Goal: Information Seeking & Learning: Understand process/instructions

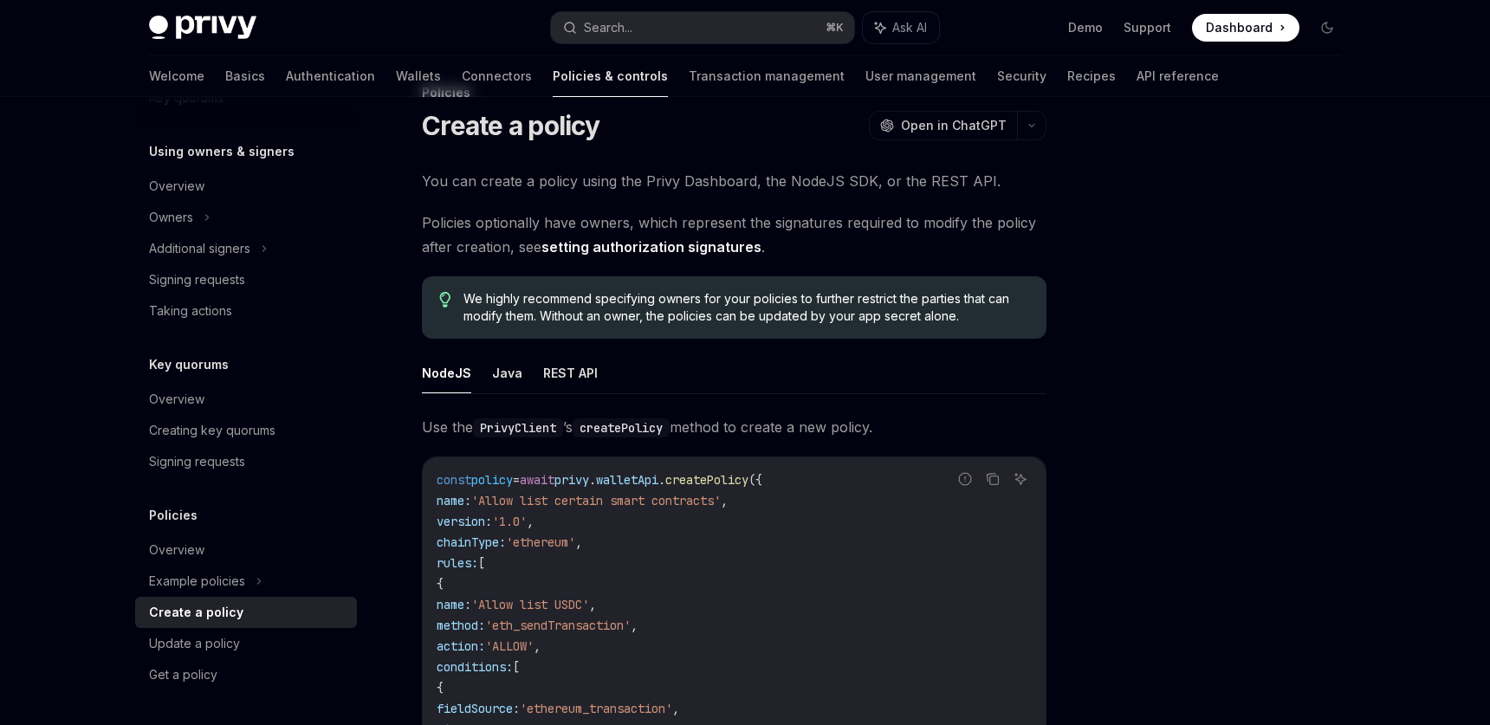
scroll to position [22, 0]
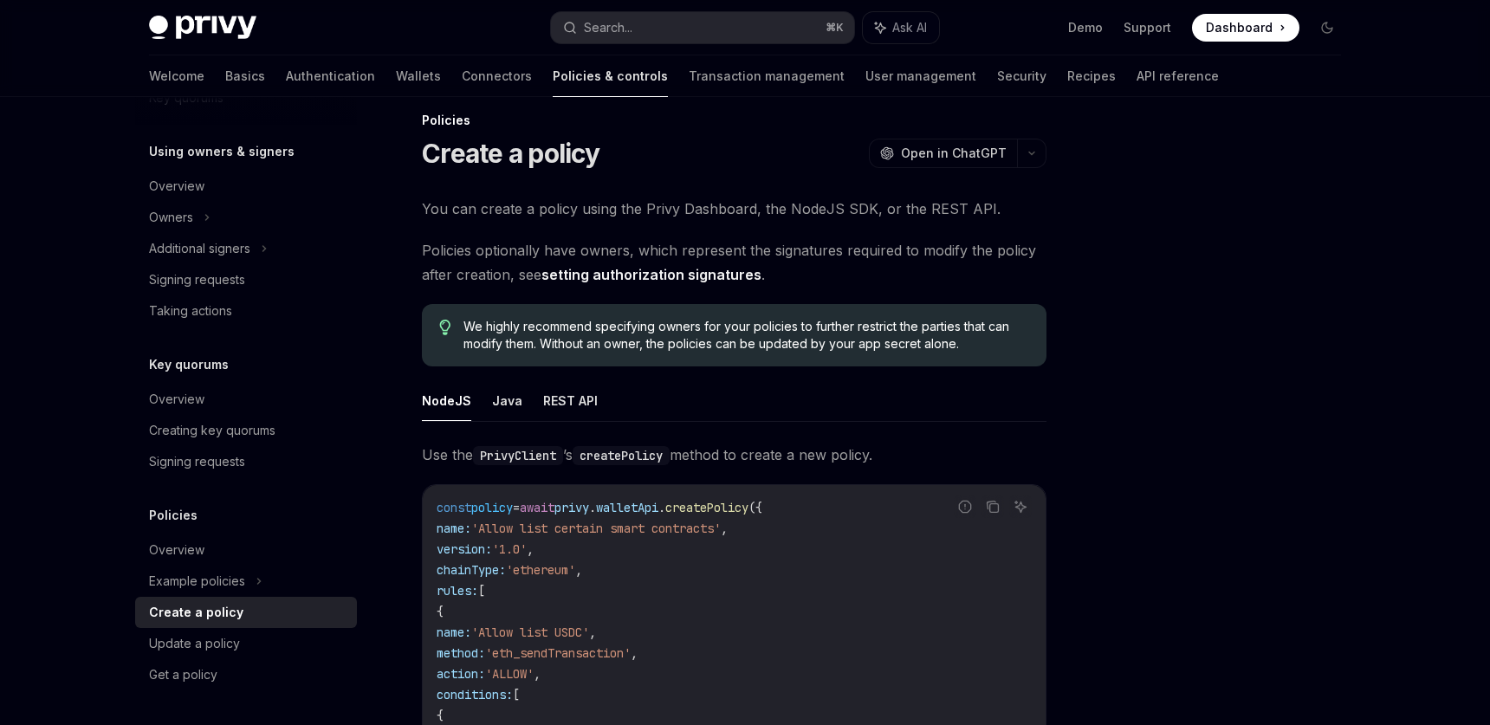
click at [525, 408] on ul "NodeJS Java REST API" at bounding box center [734, 401] width 625 height 42
click at [560, 408] on button "REST API" at bounding box center [570, 400] width 55 height 41
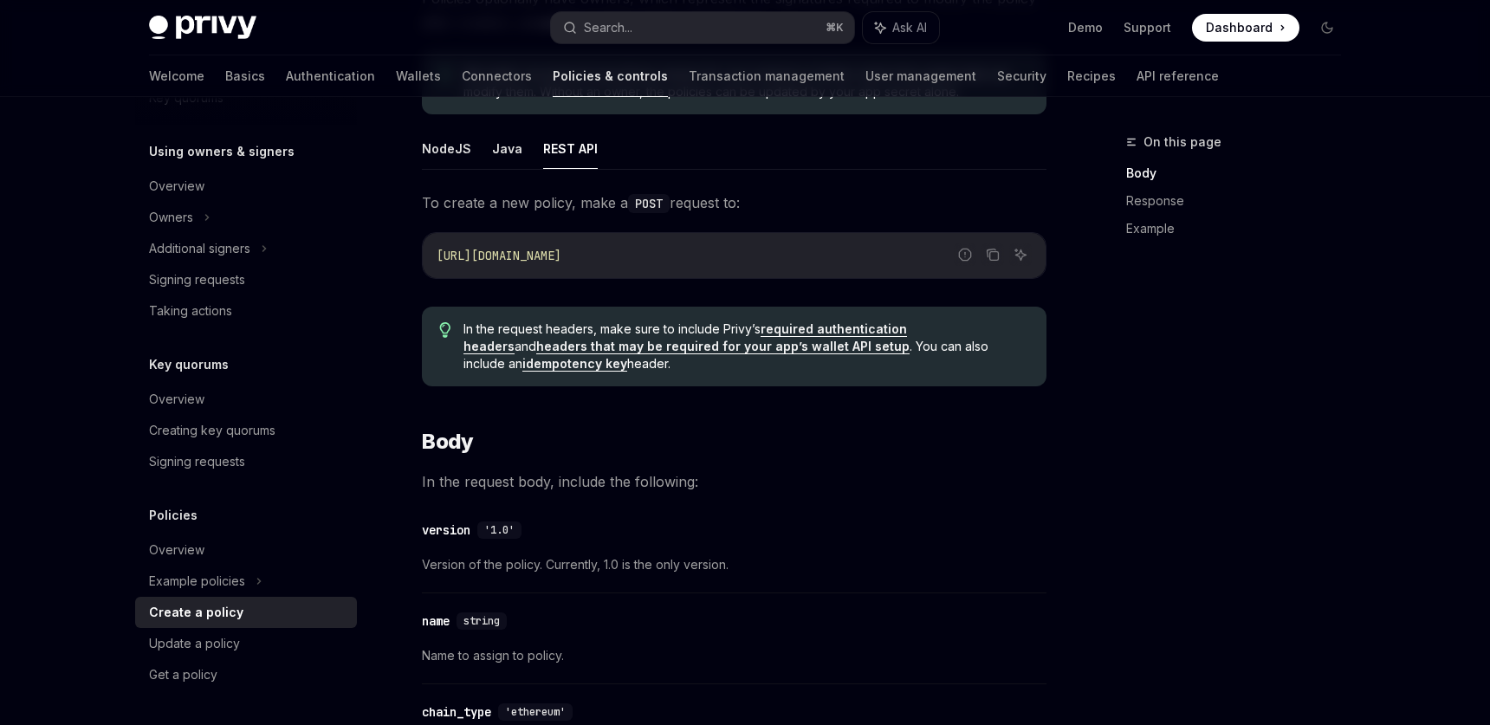
scroll to position [115, 0]
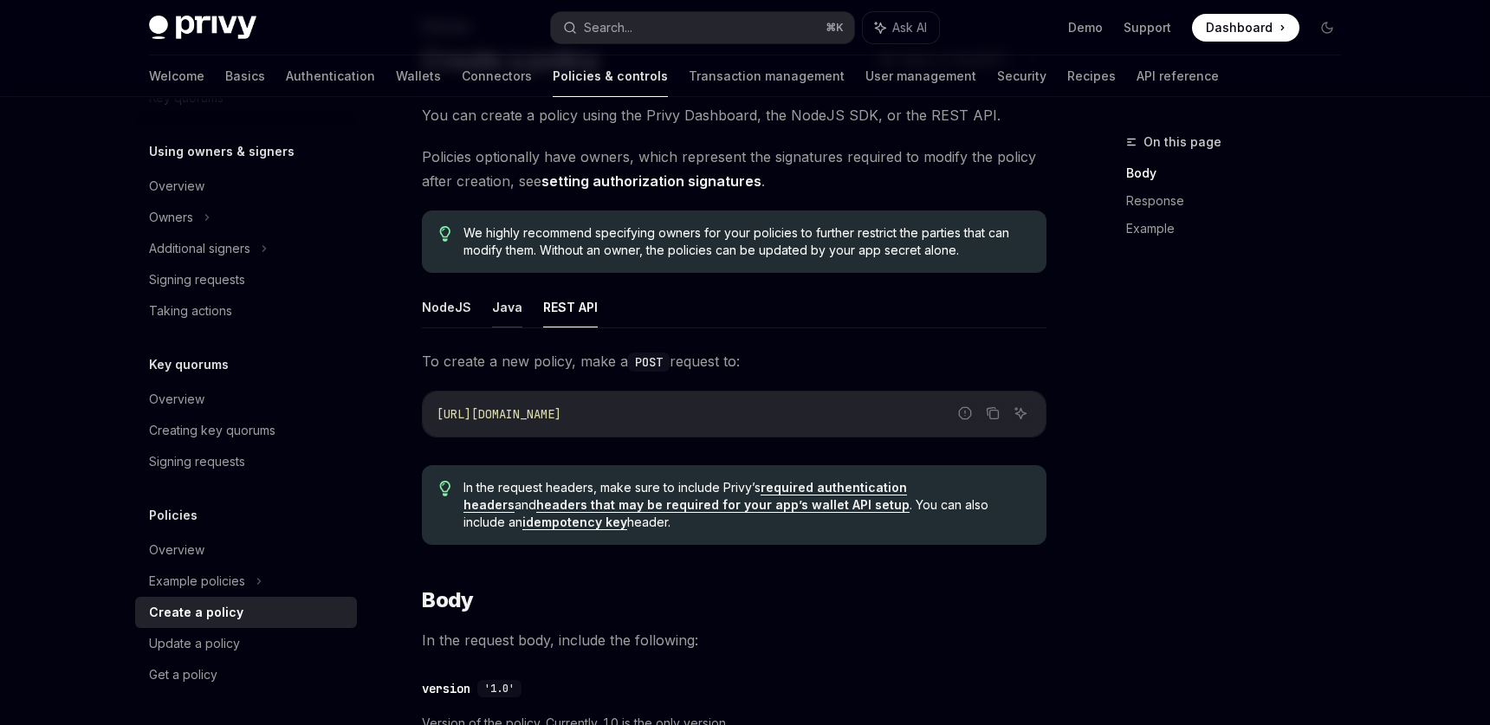
click at [499, 324] on button "Java" at bounding box center [507, 307] width 30 height 41
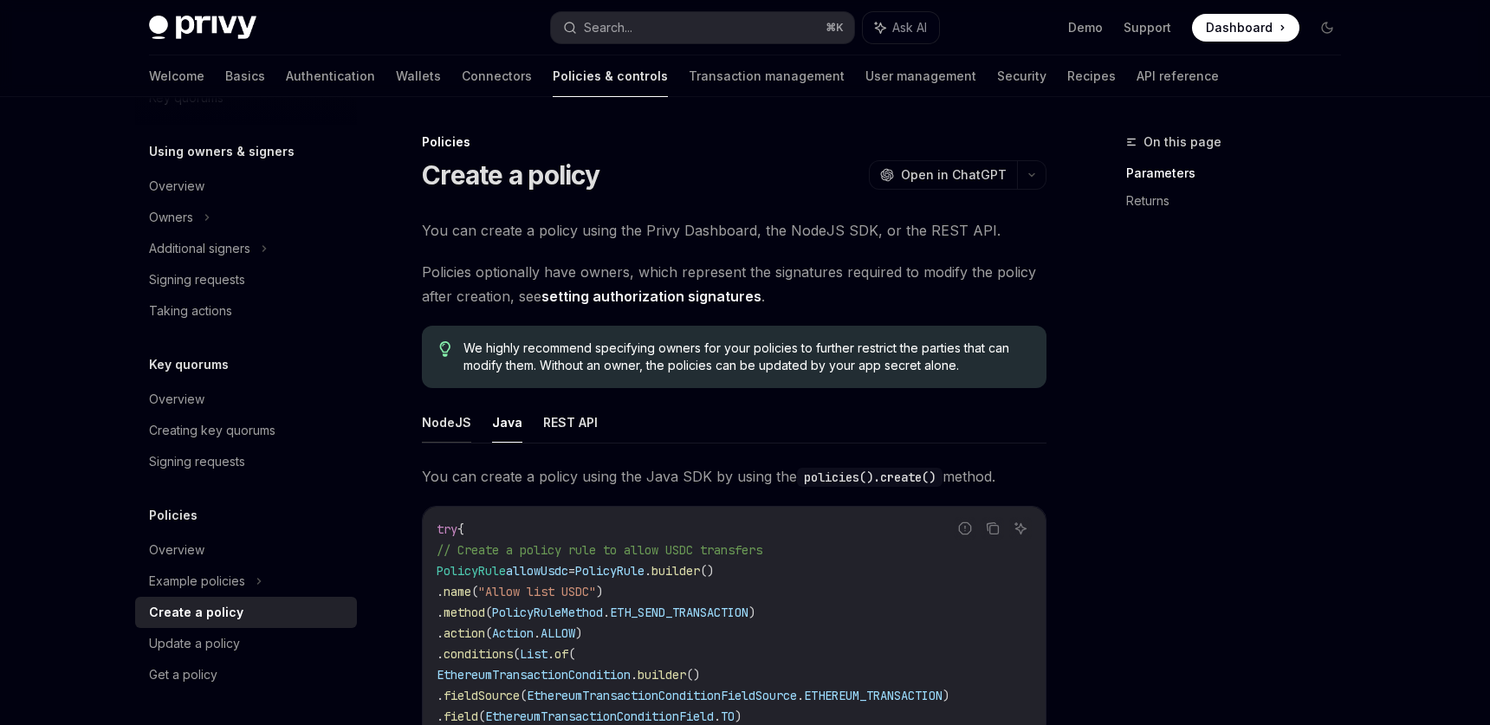
click at [463, 417] on button "NodeJS" at bounding box center [446, 422] width 49 height 41
type textarea "*"
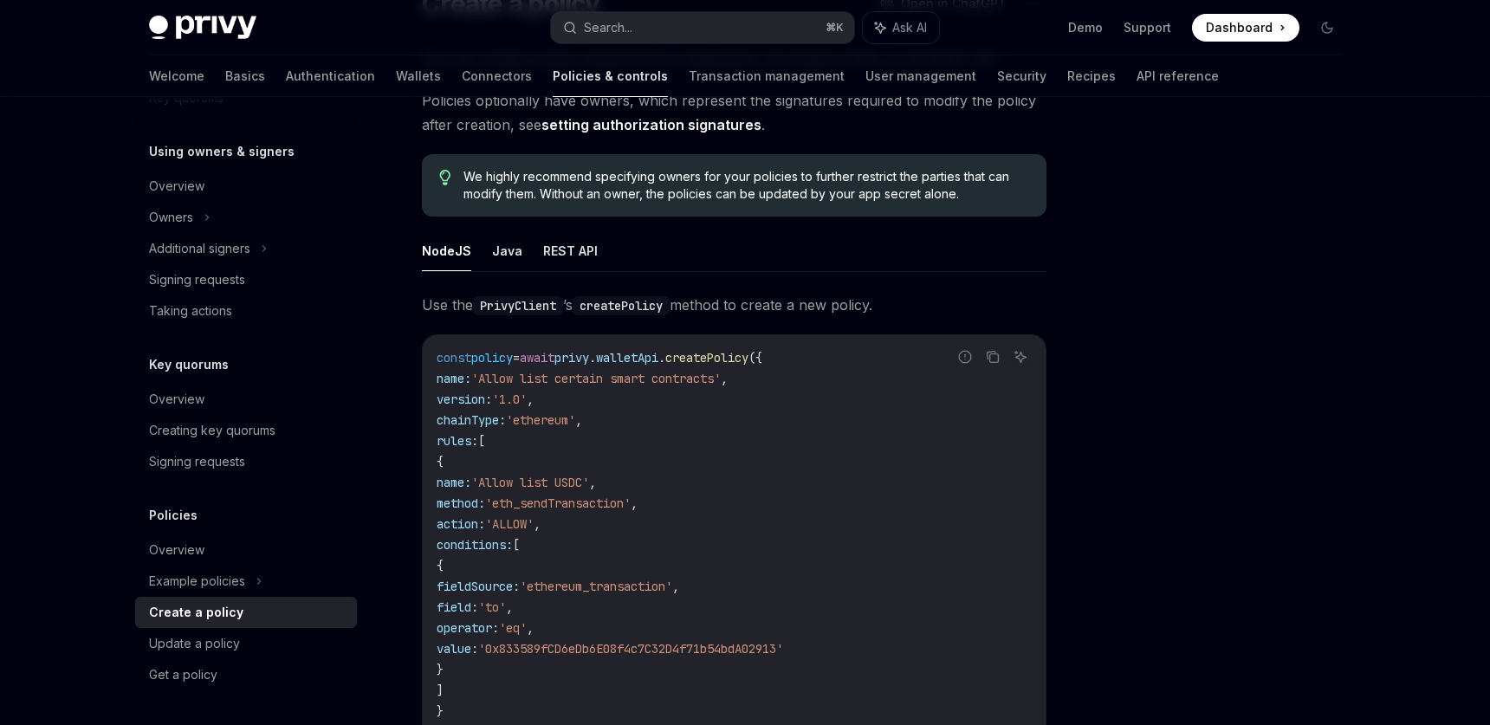
scroll to position [172, 0]
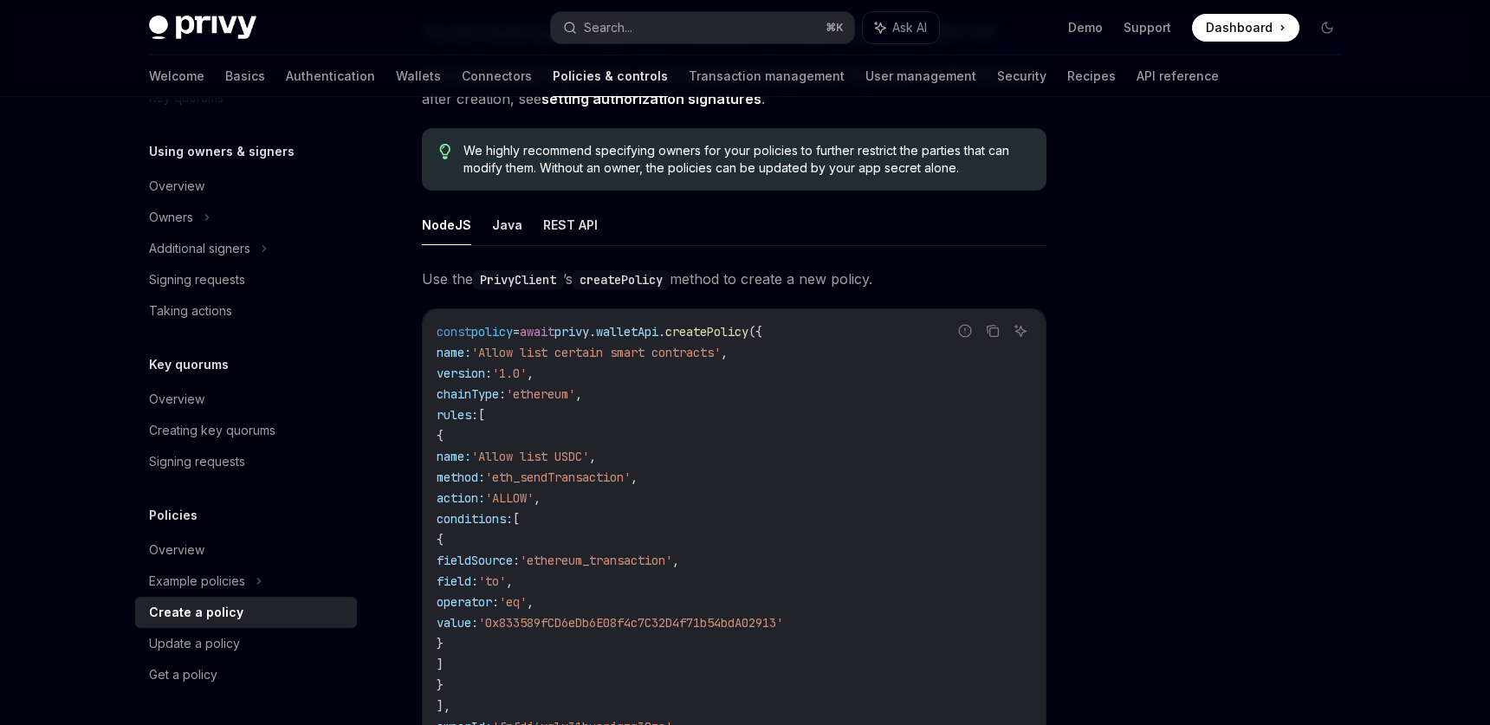
scroll to position [190, 0]
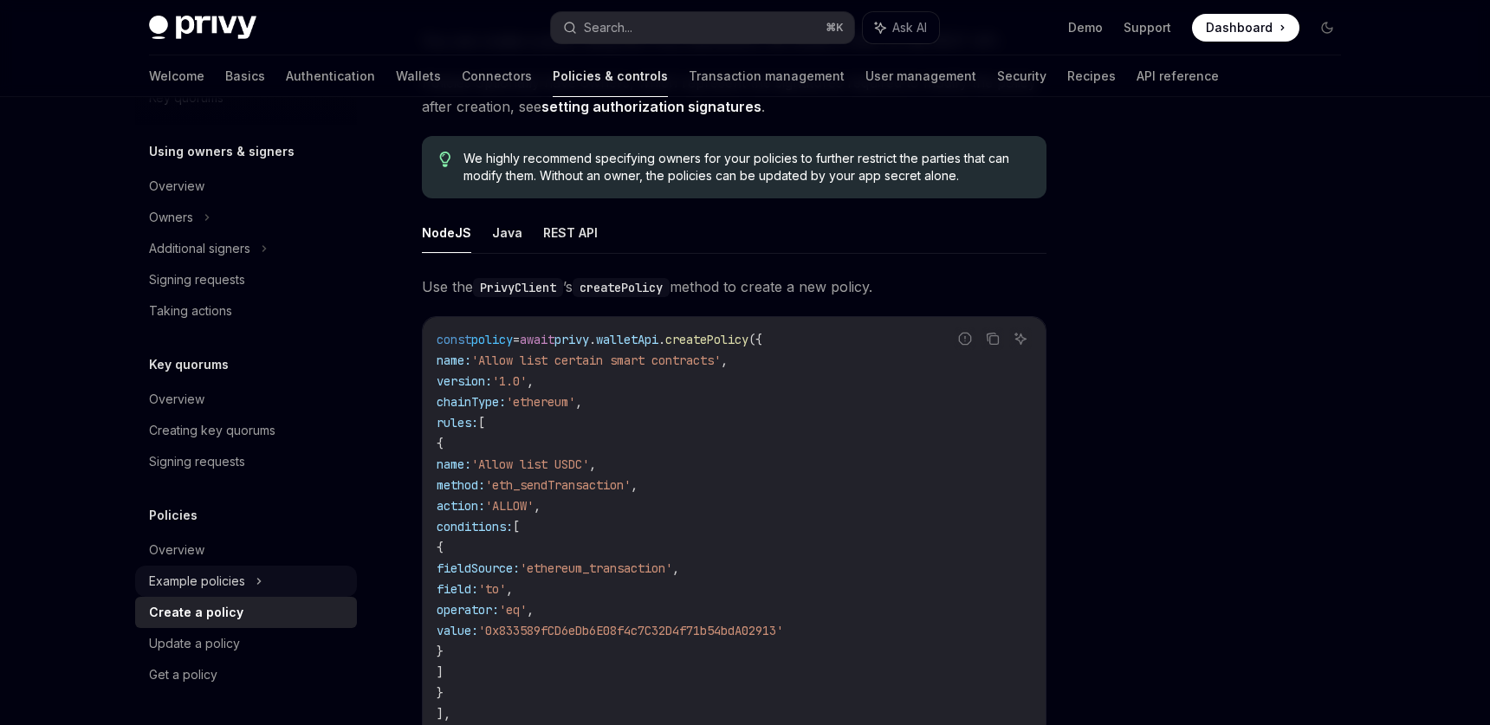
click at [247, 593] on div "Example policies" at bounding box center [246, 581] width 222 height 31
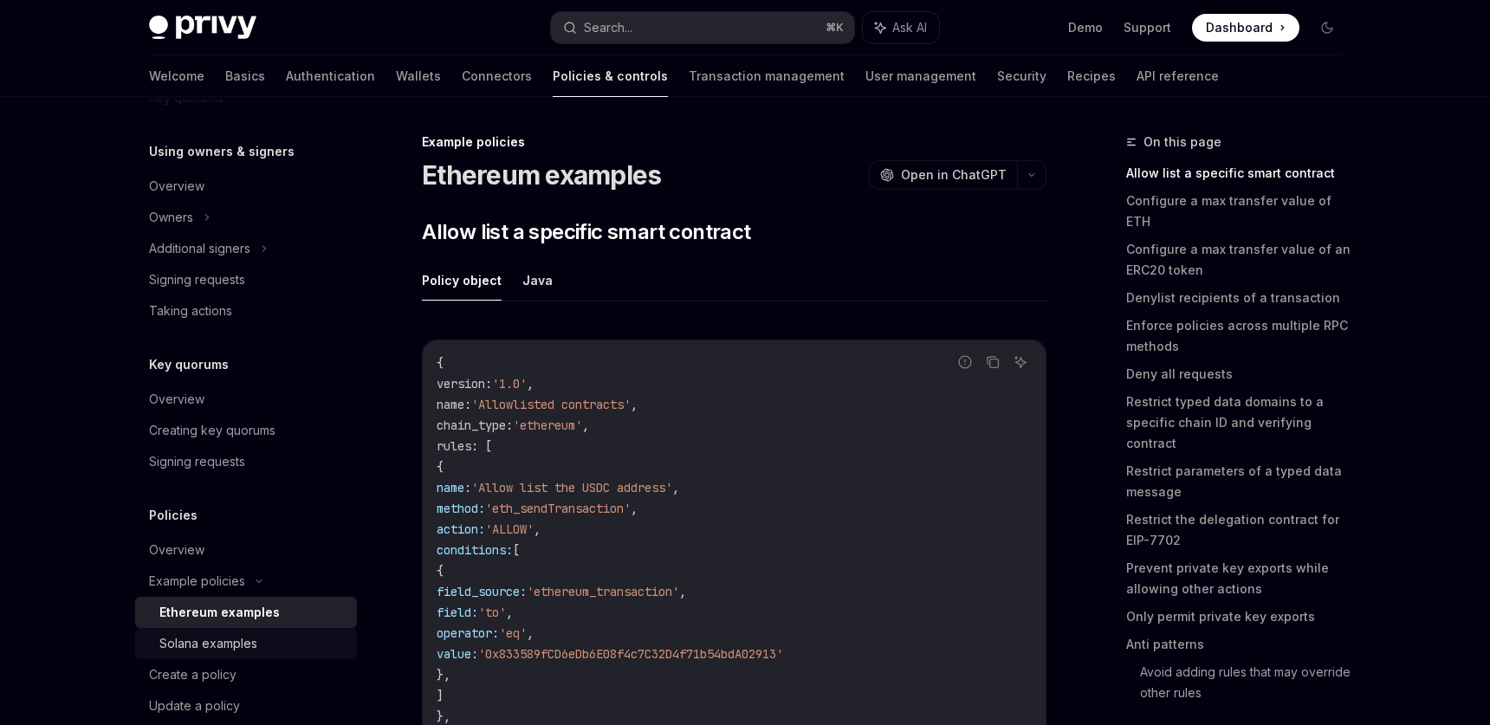
scroll to position [557, 0]
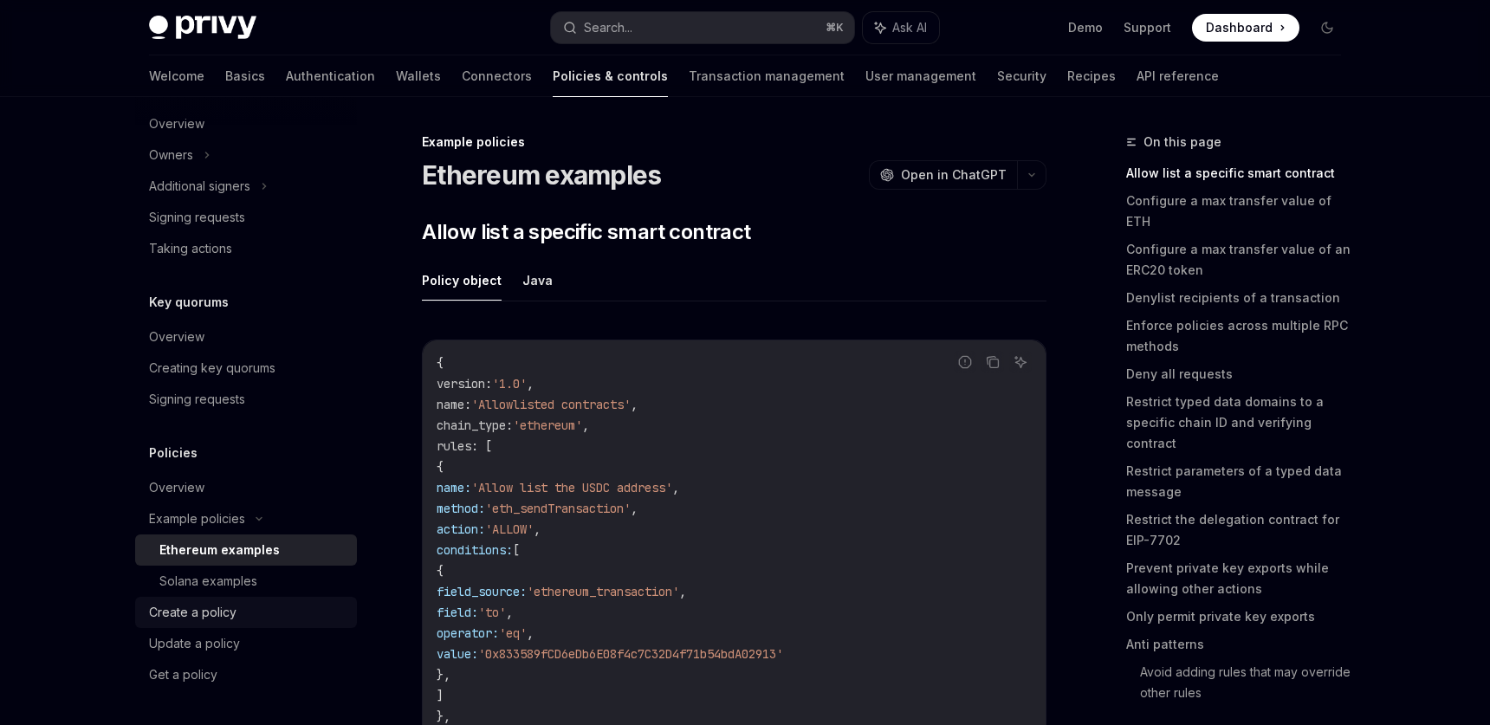
click at [220, 612] on div "Create a policy" at bounding box center [192, 612] width 87 height 21
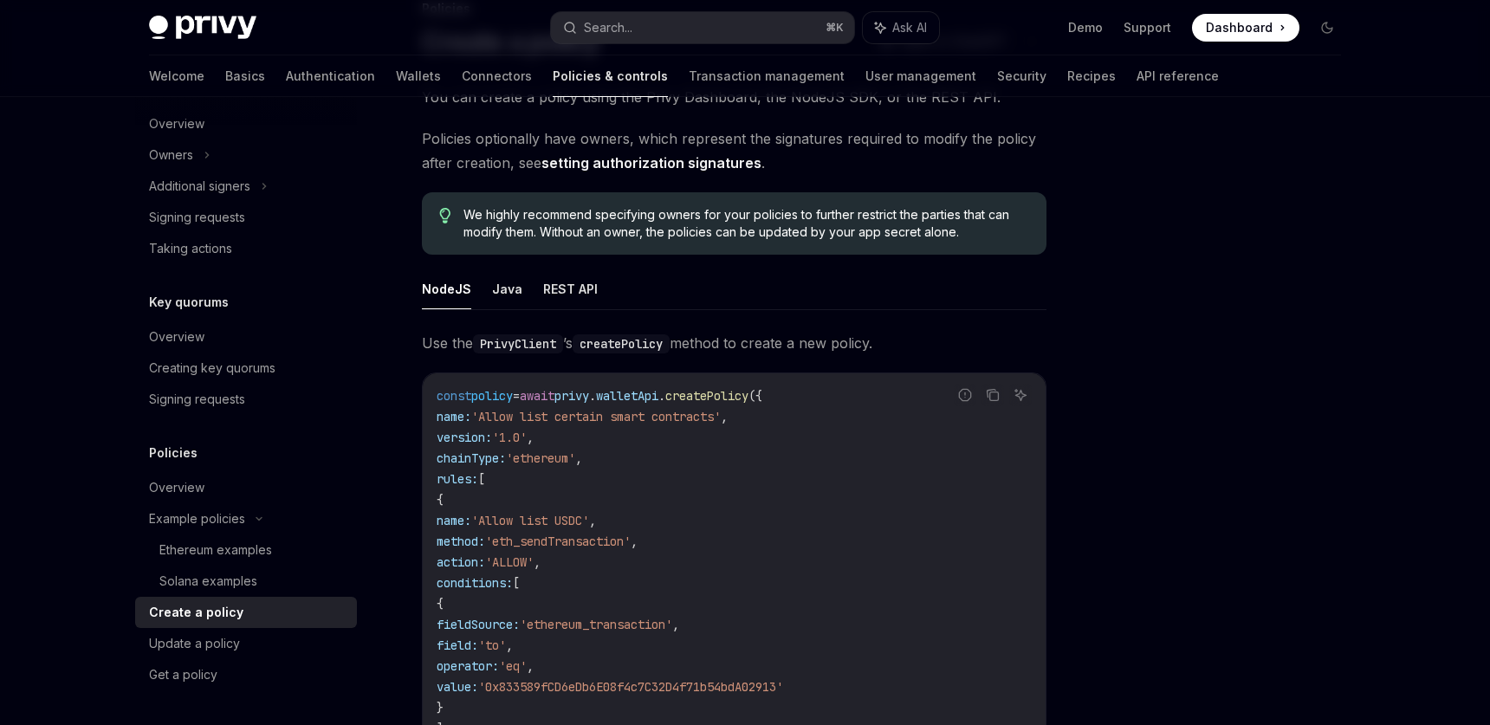
scroll to position [161, 0]
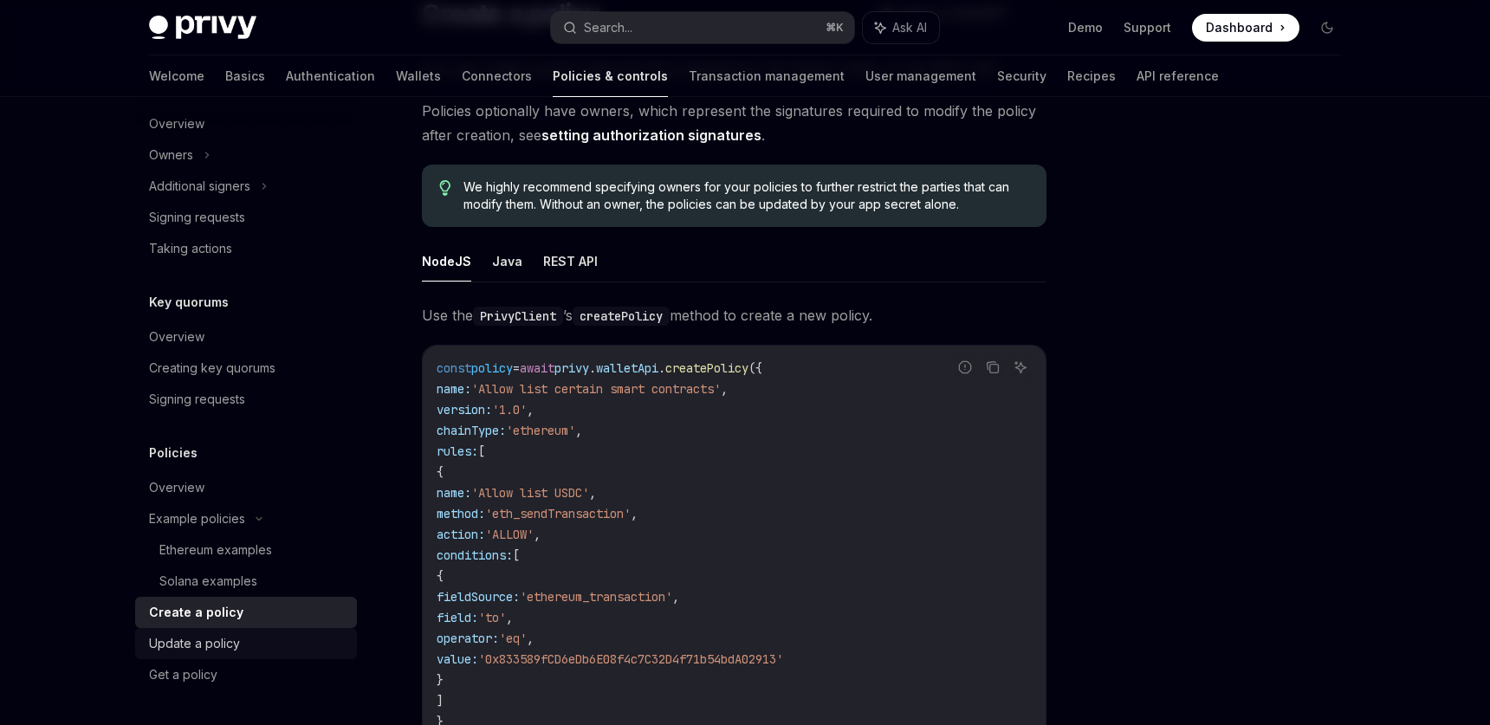
click at [239, 640] on div "Update a policy" at bounding box center [248, 643] width 198 height 21
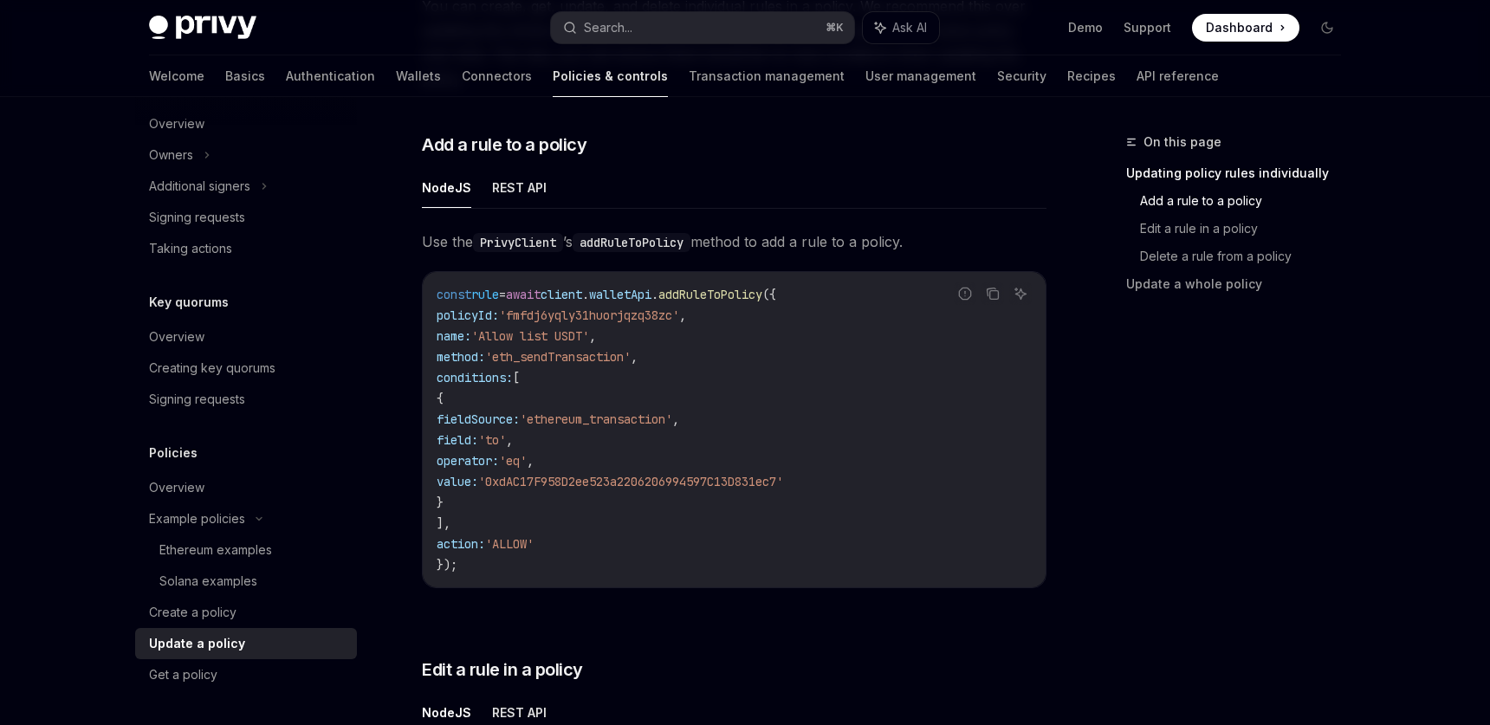
scroll to position [375, 0]
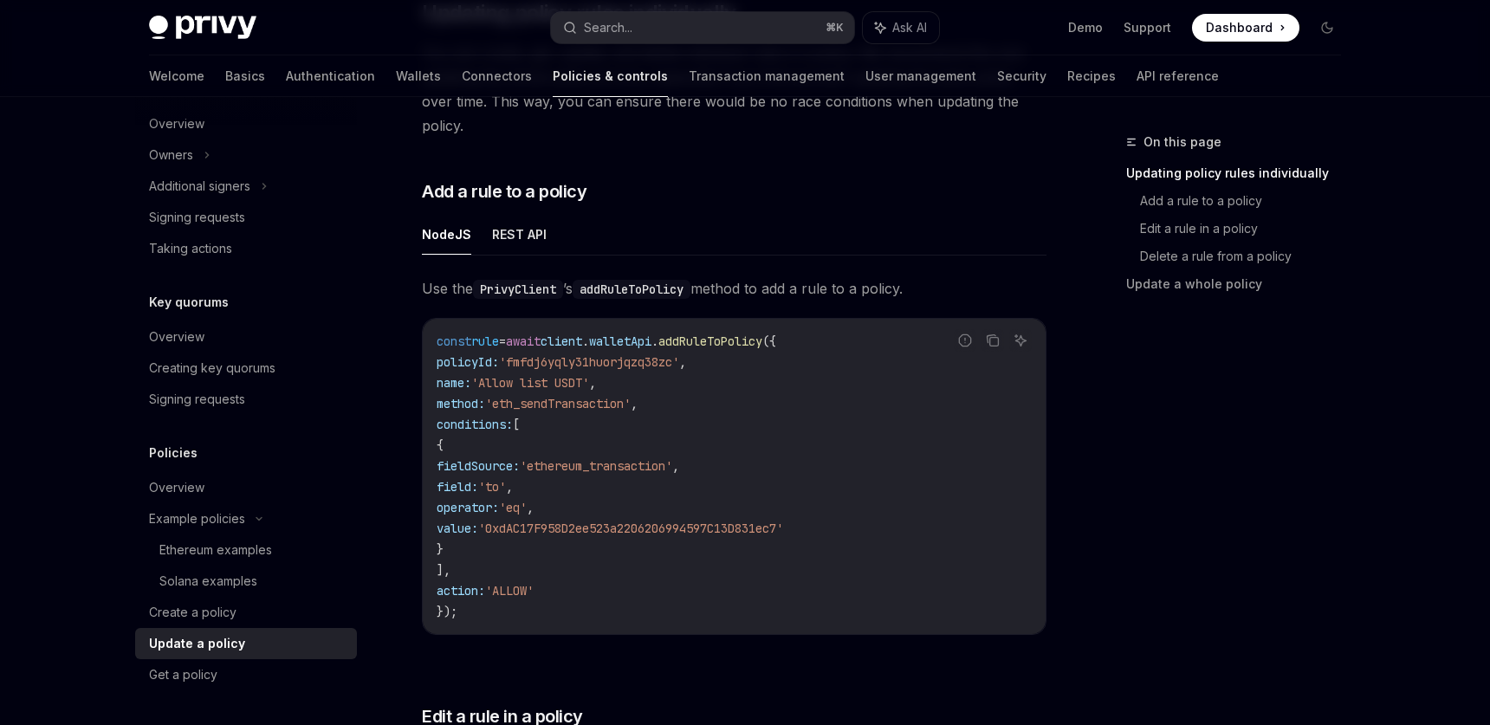
click at [519, 236] on div "NodeJS REST API Use the PrivyClient ’s addRuleToPolicy method to add a rule to …" at bounding box center [734, 438] width 625 height 449
click at [516, 214] on button "REST API" at bounding box center [519, 234] width 55 height 41
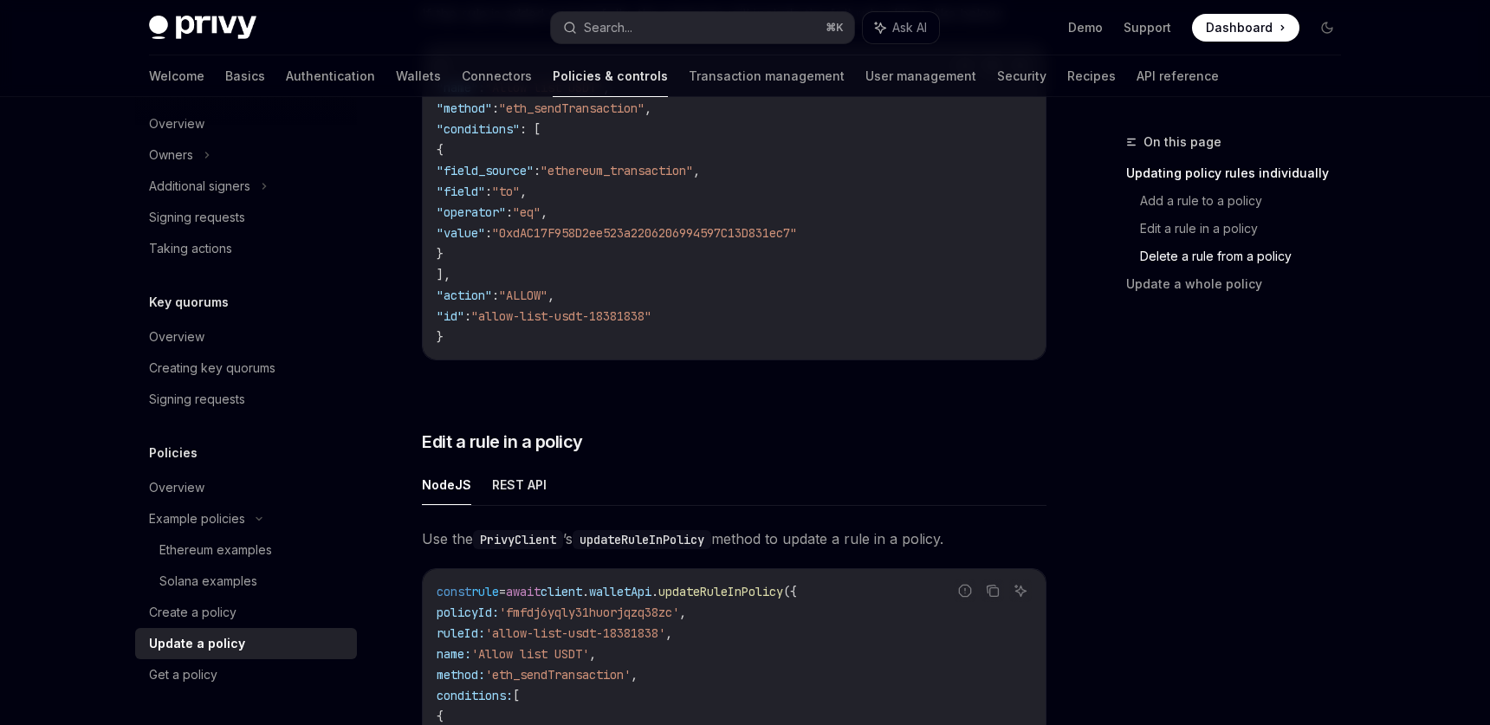
scroll to position [1891, 0]
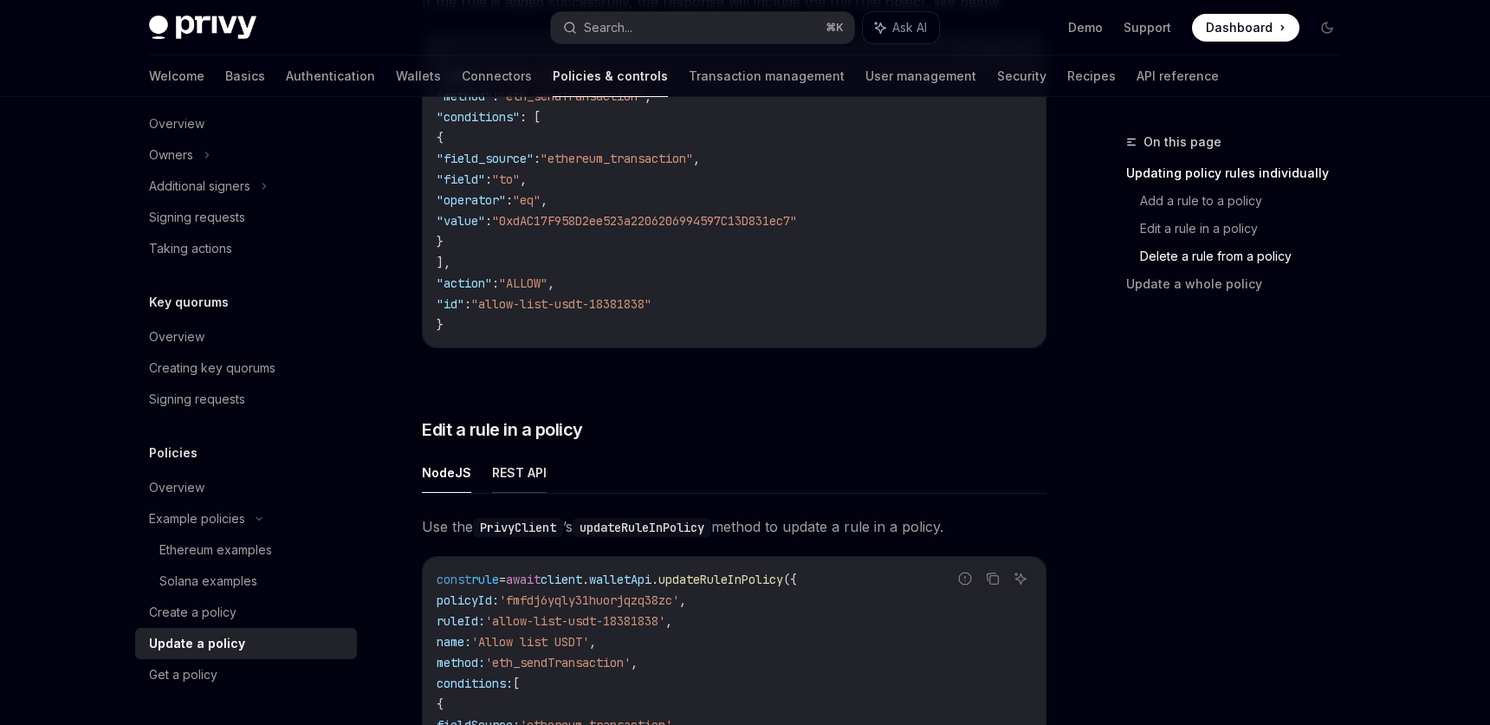
click at [531, 453] on button "REST API" at bounding box center [519, 472] width 55 height 41
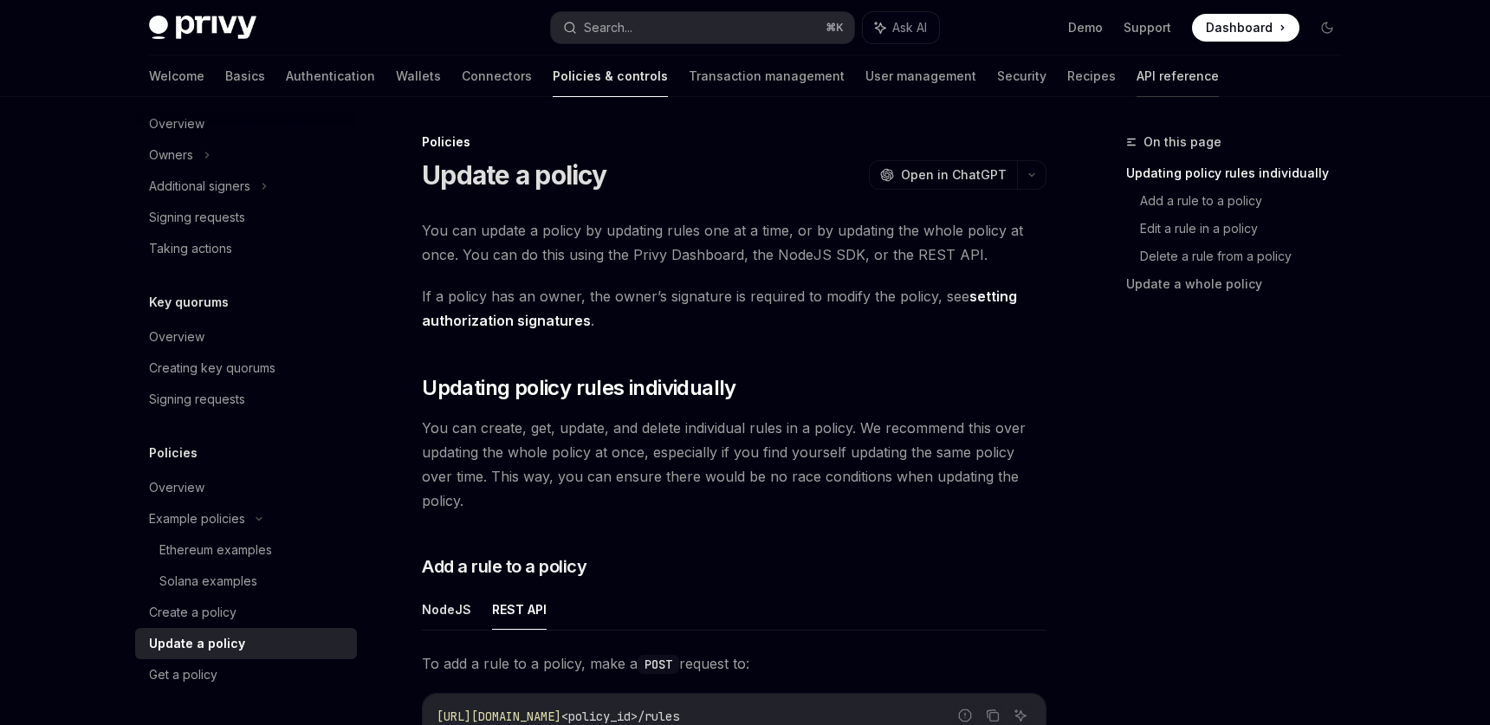
click at [1137, 76] on link "API reference" at bounding box center [1178, 76] width 82 height 42
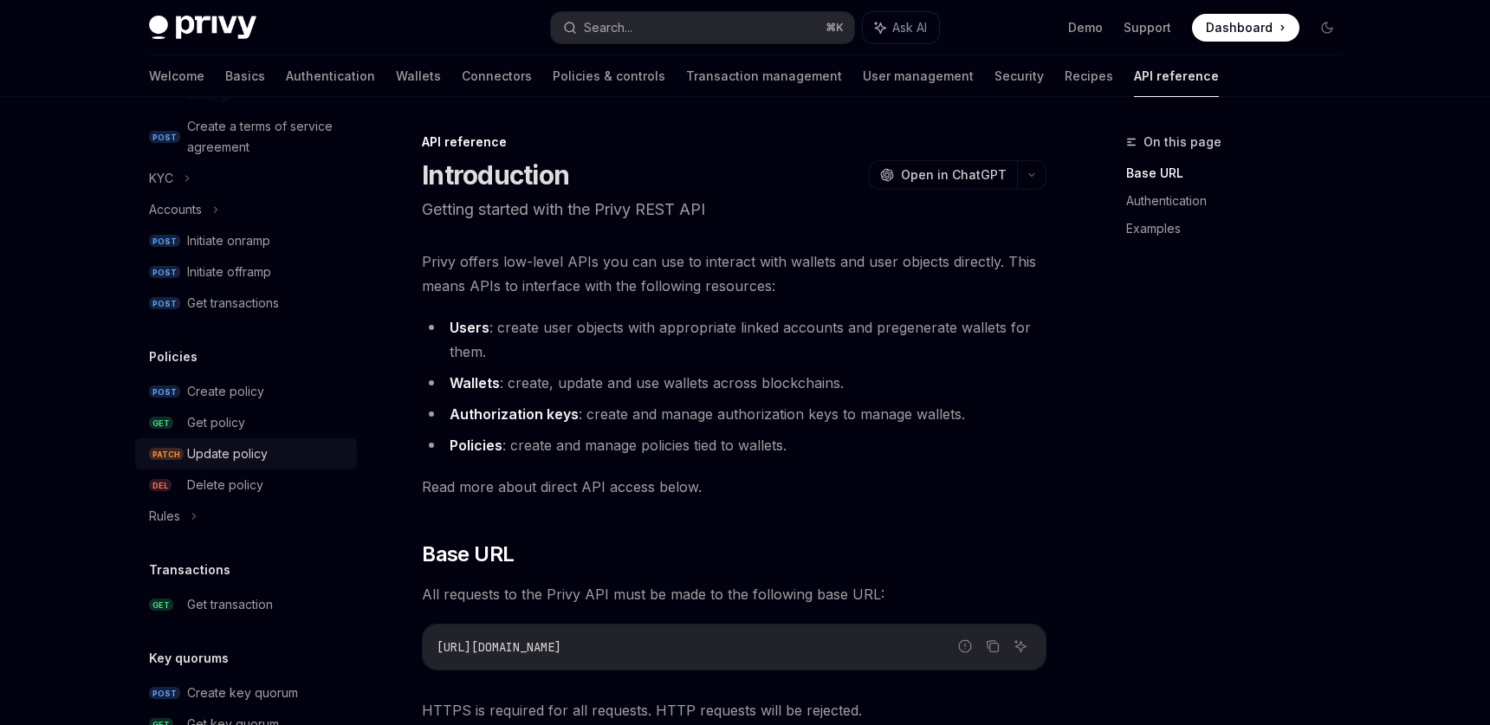
scroll to position [737, 0]
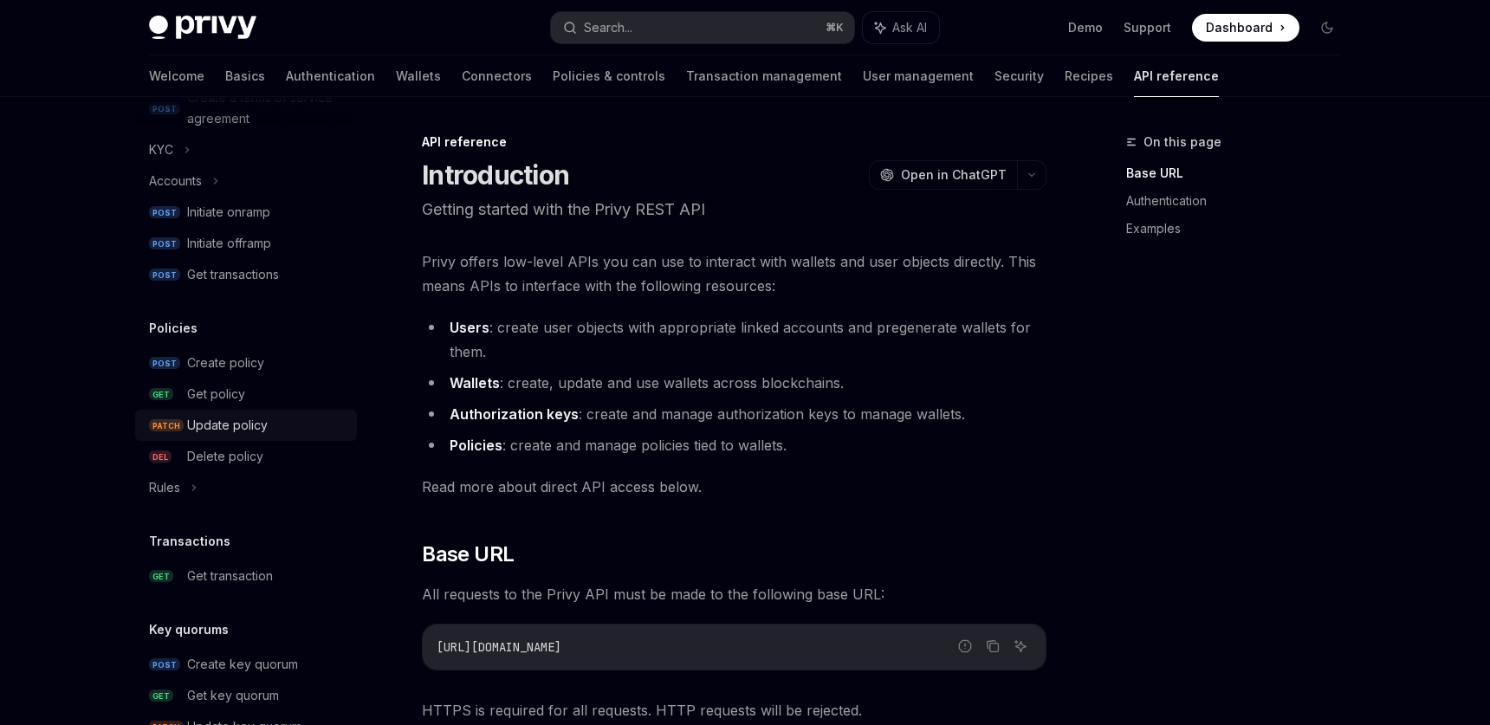
click at [234, 435] on div "Update policy" at bounding box center [227, 425] width 81 height 21
type textarea "*"
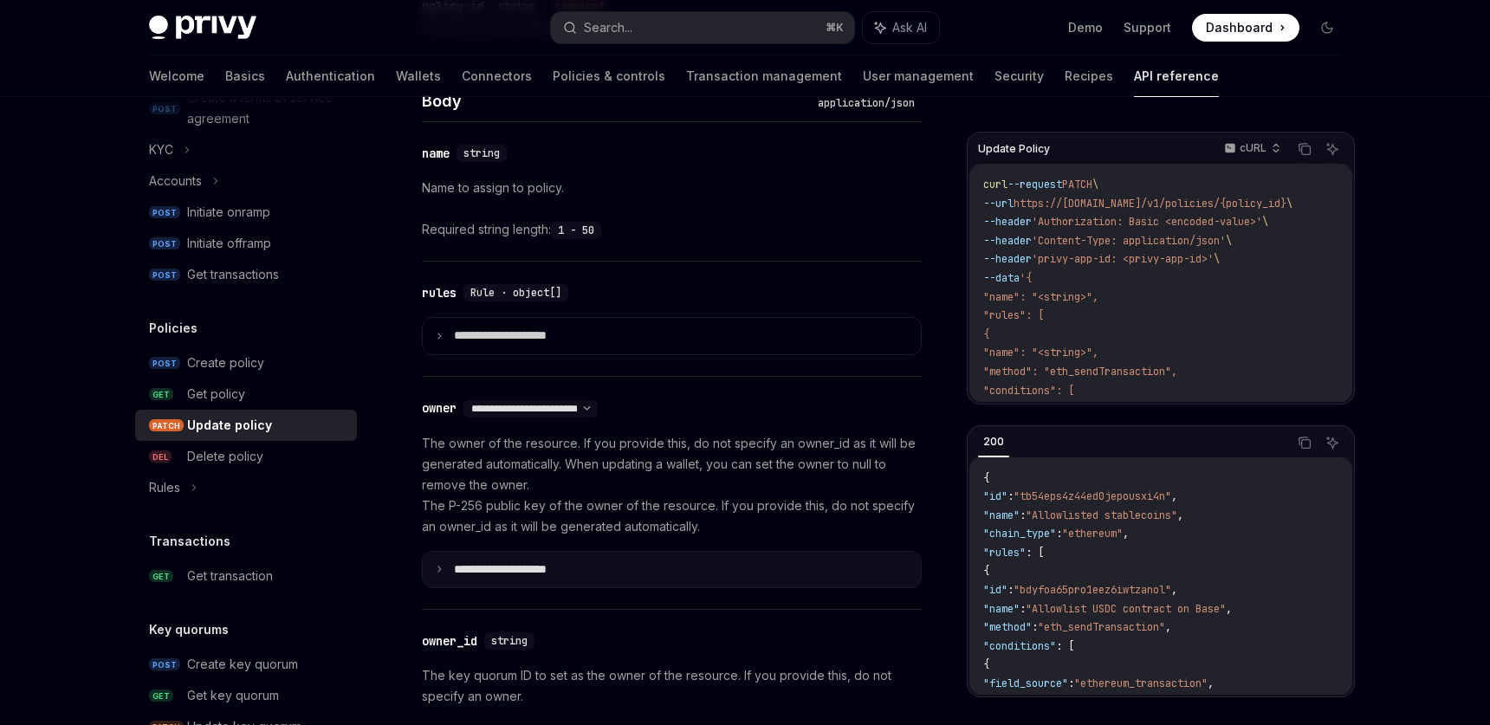
scroll to position [863, 0]
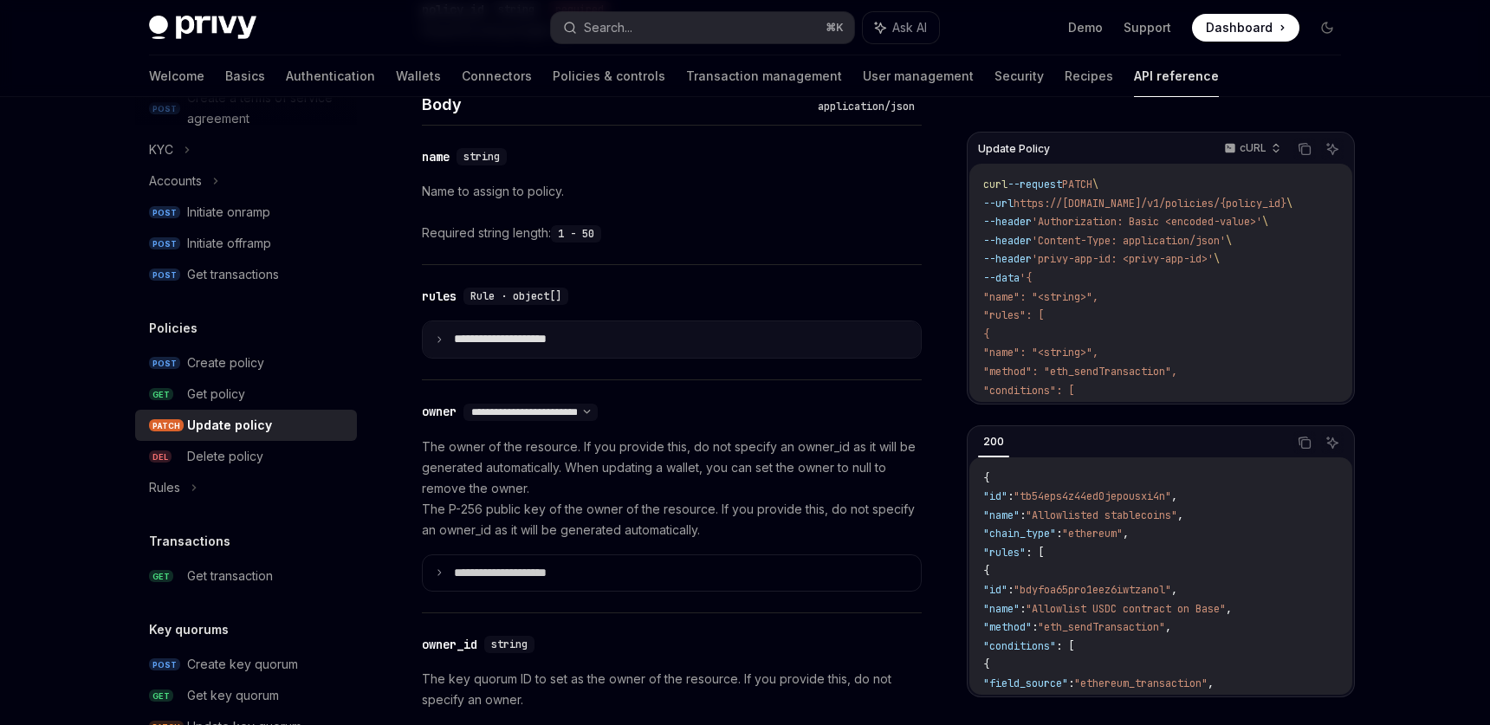
click at [433, 328] on summary "**********" at bounding box center [672, 339] width 498 height 36
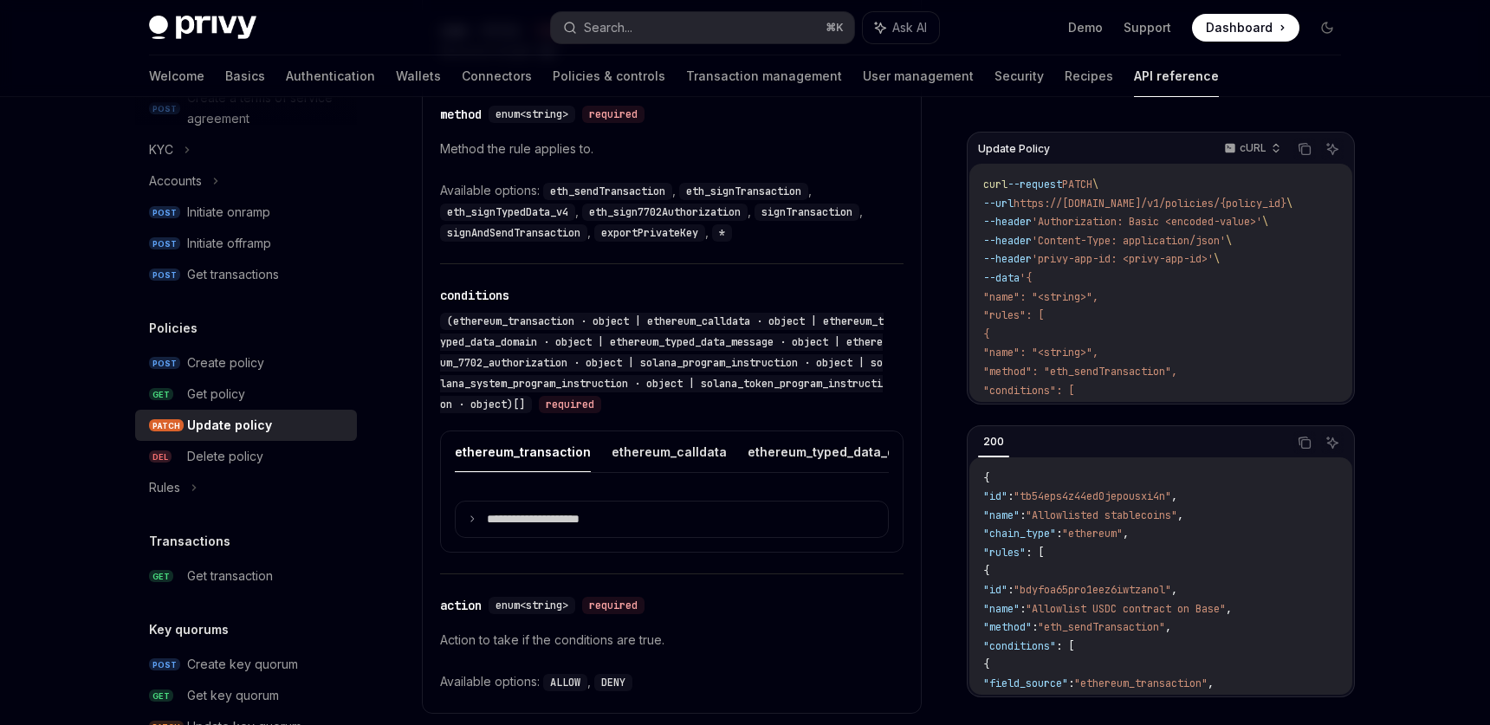
scroll to position [1224, 0]
click at [520, 536] on summary "**********" at bounding box center [672, 518] width 432 height 36
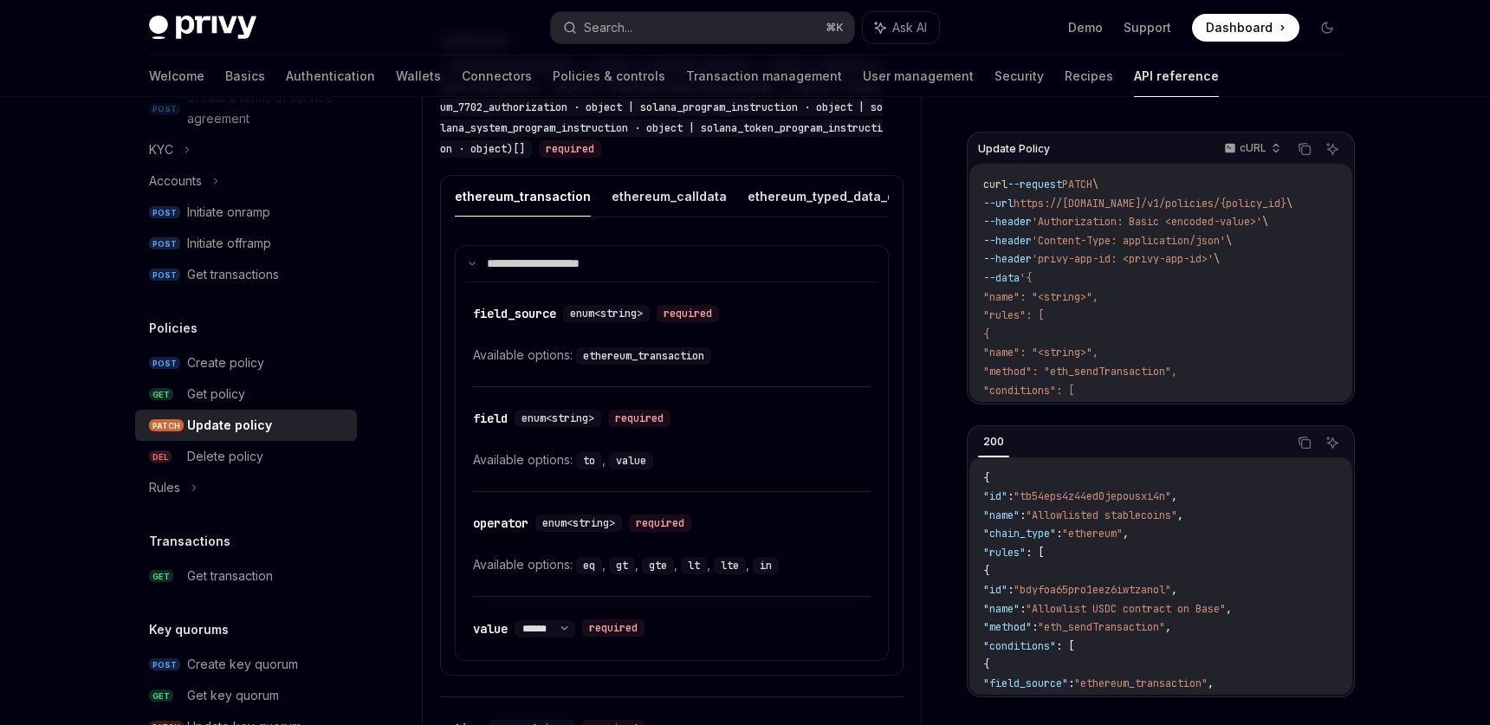
scroll to position [1473, 0]
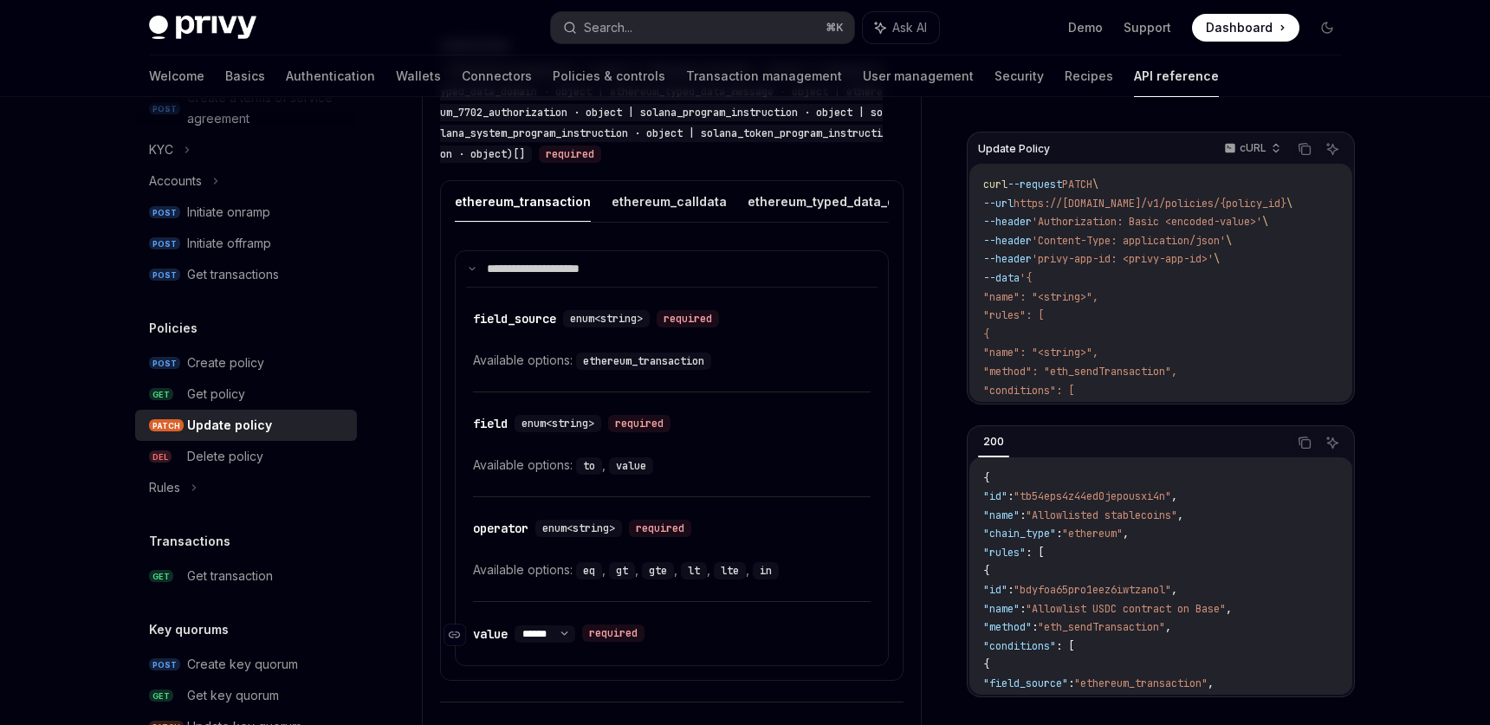
click at [575, 641] on select "****** ********" at bounding box center [545, 634] width 61 height 14
select select "*"
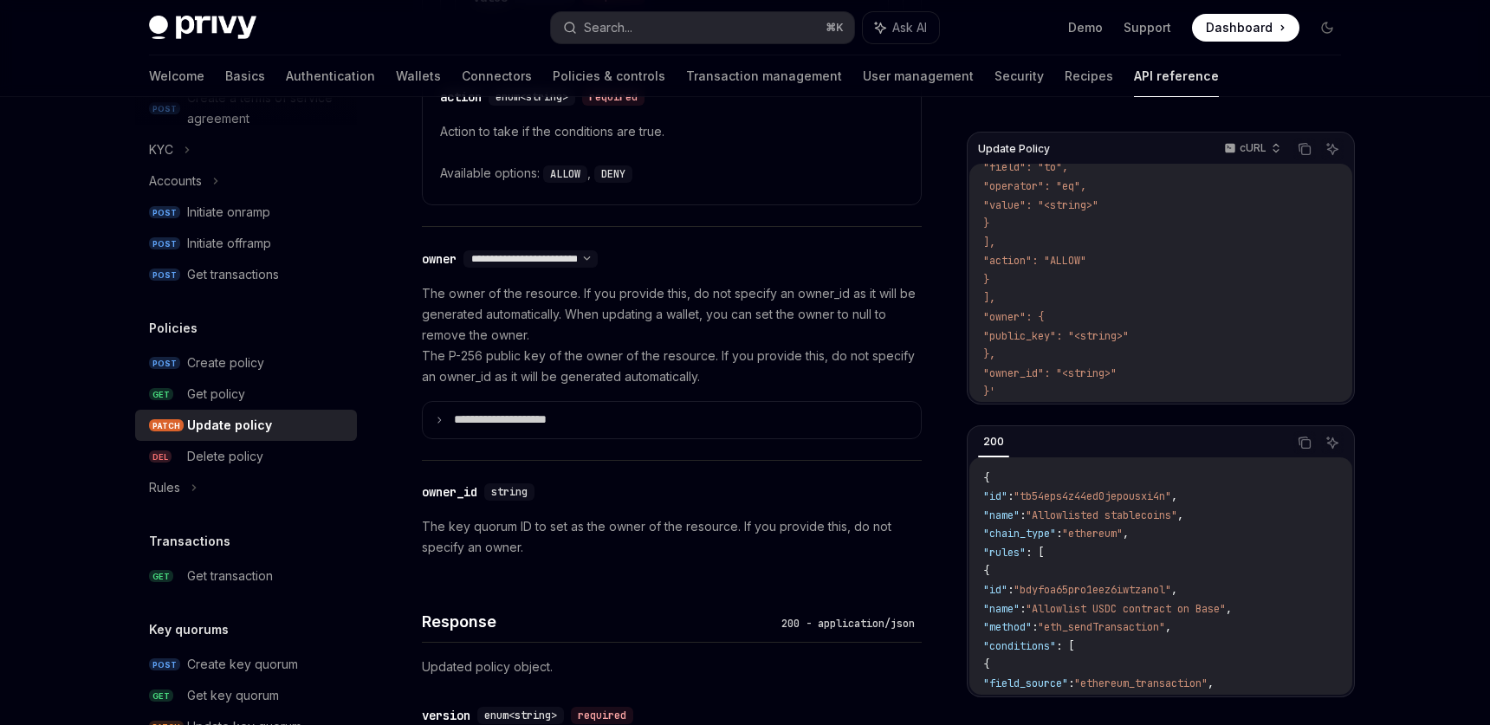
scroll to position [2110, 0]
click at [598, 265] on select "**********" at bounding box center [530, 258] width 134 height 14
select select "*"
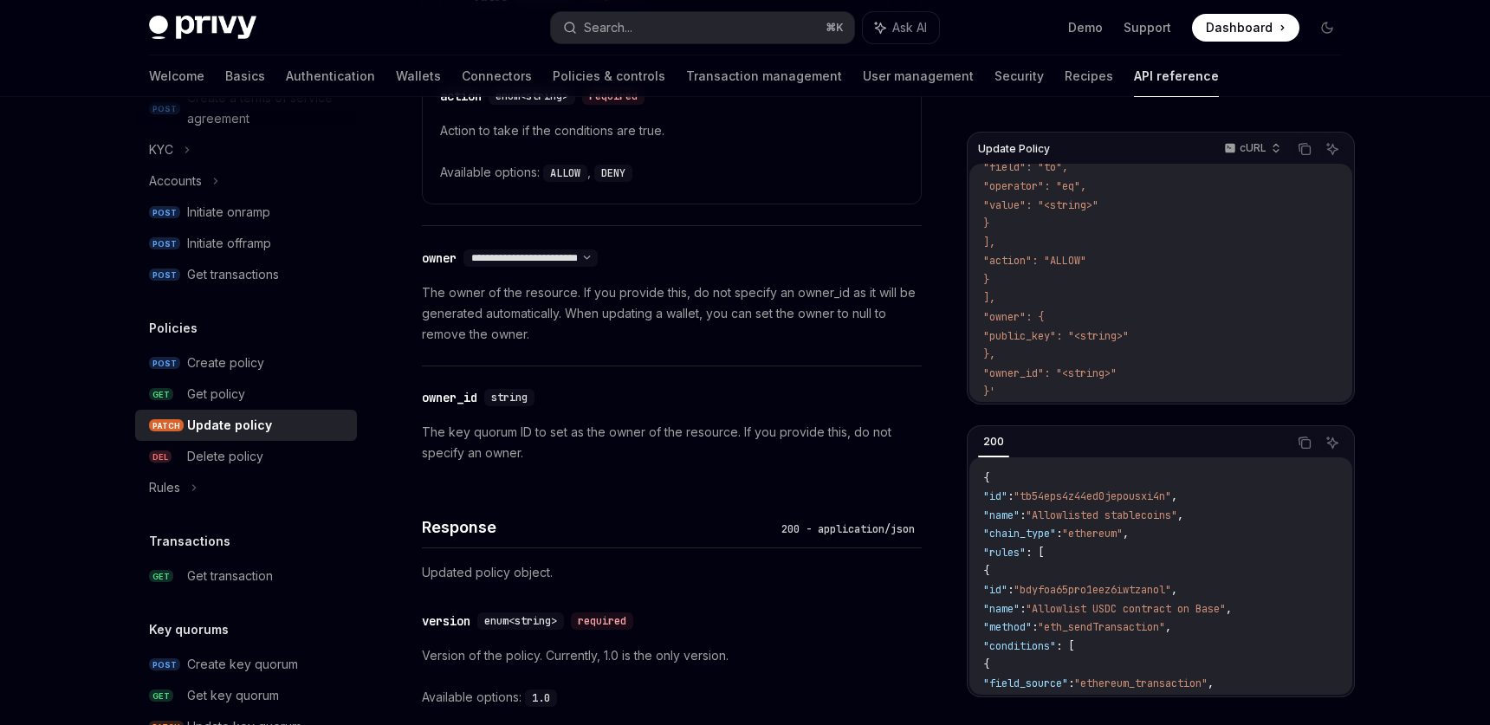
click at [667, 440] on p "The key quorum ID to set as the owner of the resource. If you provide this, do …" at bounding box center [672, 443] width 500 height 42
click at [598, 265] on select "**********" at bounding box center [530, 258] width 134 height 14
click at [465, 262] on select "**********" at bounding box center [530, 258] width 134 height 14
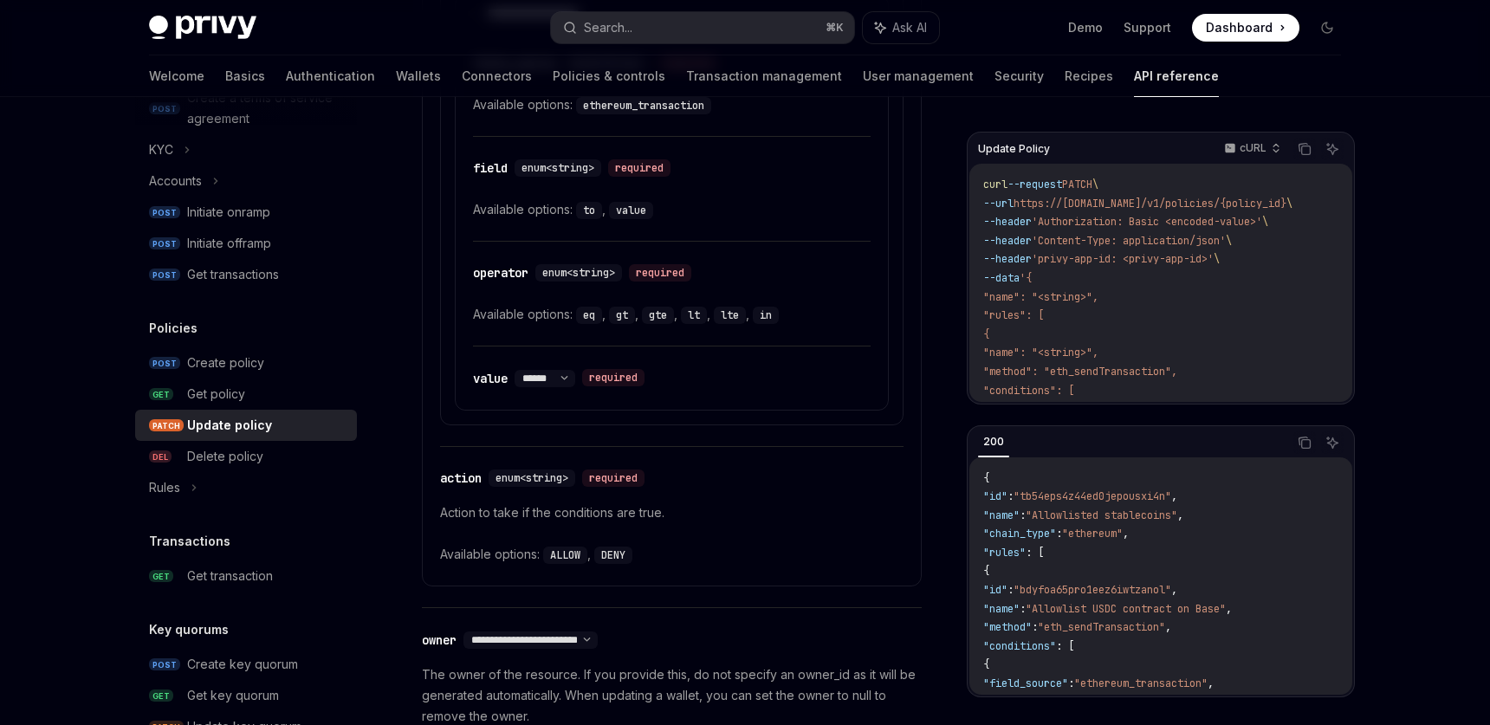
scroll to position [1687, 0]
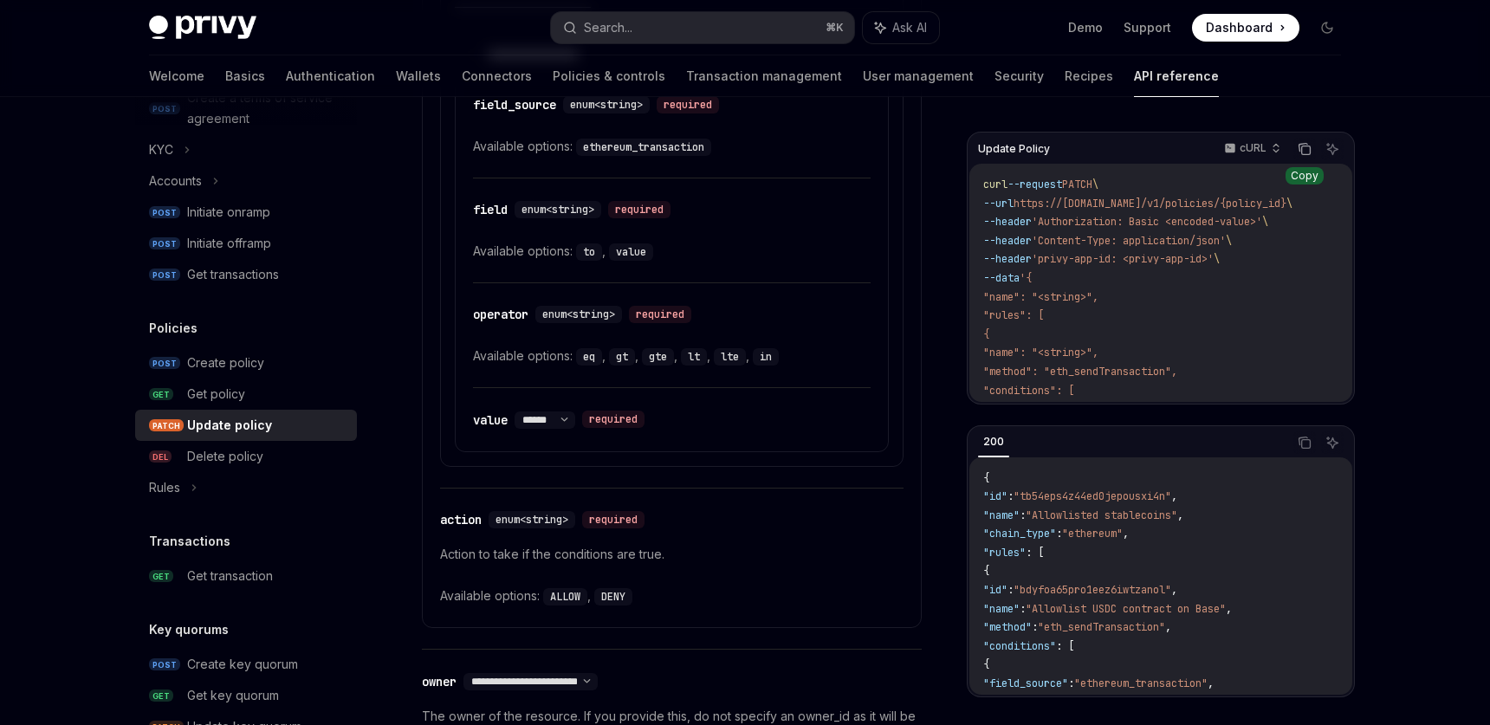
click at [1307, 157] on button "Copy the contents from the code block" at bounding box center [1304, 149] width 23 height 23
click at [1253, 154] on p "cURL" at bounding box center [1253, 148] width 27 height 14
click at [1309, 158] on button "Copy the contents from the code block" at bounding box center [1304, 149] width 23 height 23
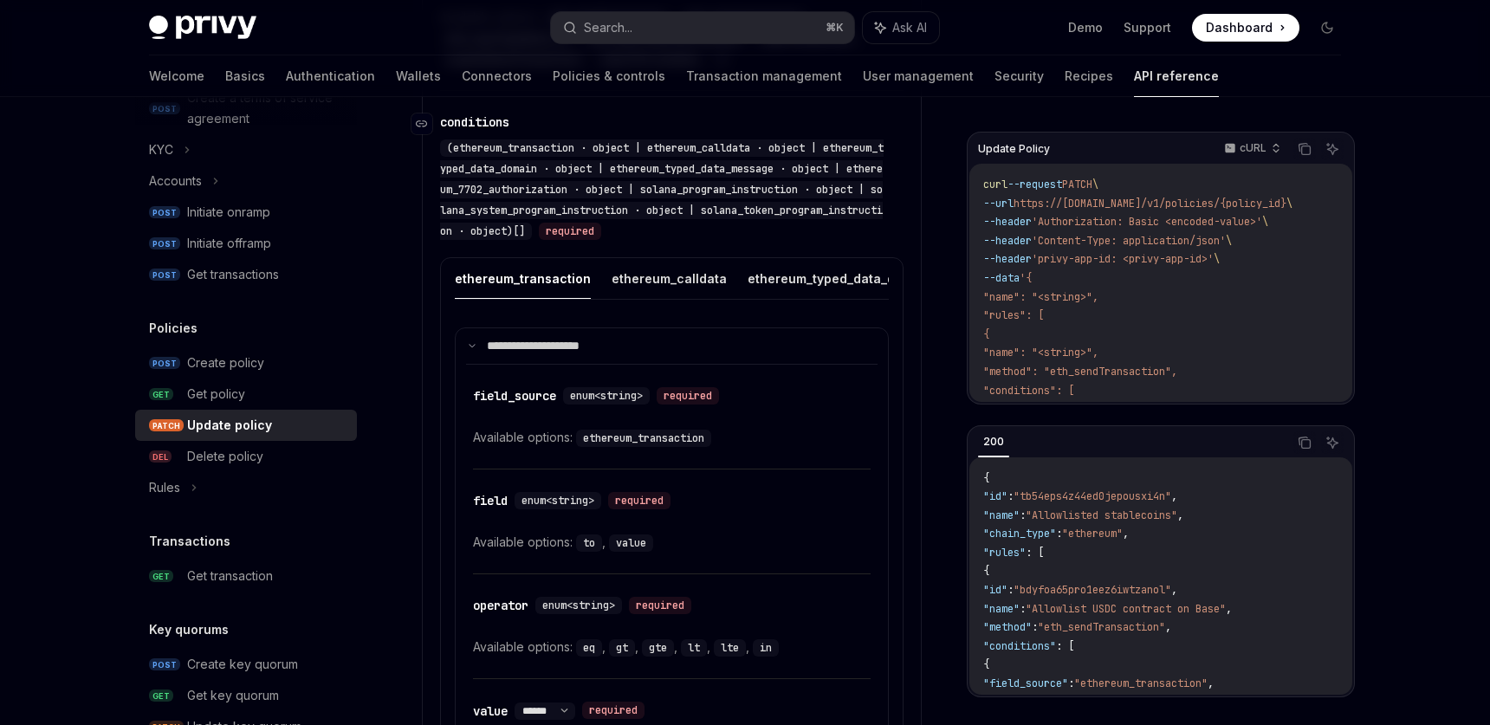
scroll to position [1396, 0]
click at [691, 290] on button "ethereum_calldata" at bounding box center [669, 277] width 115 height 41
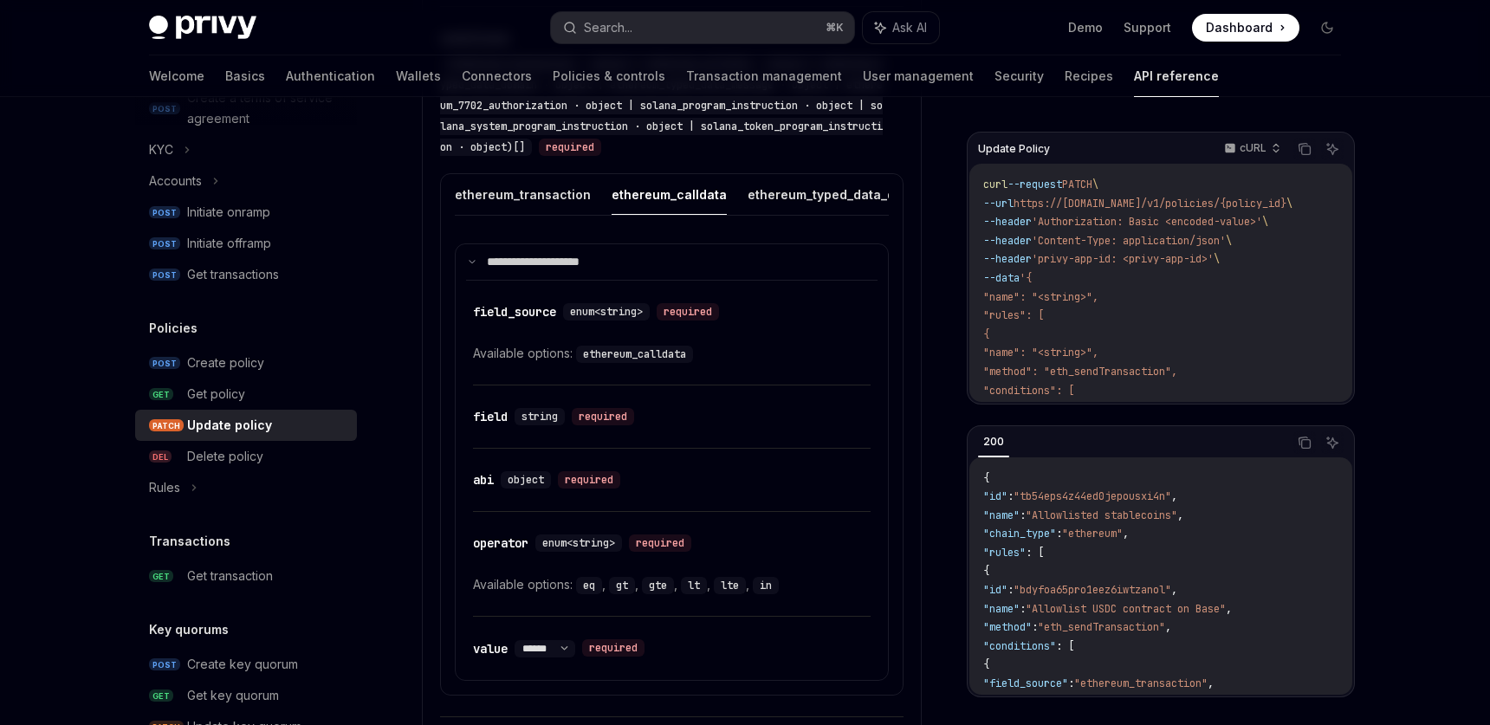
scroll to position [1539, 0]
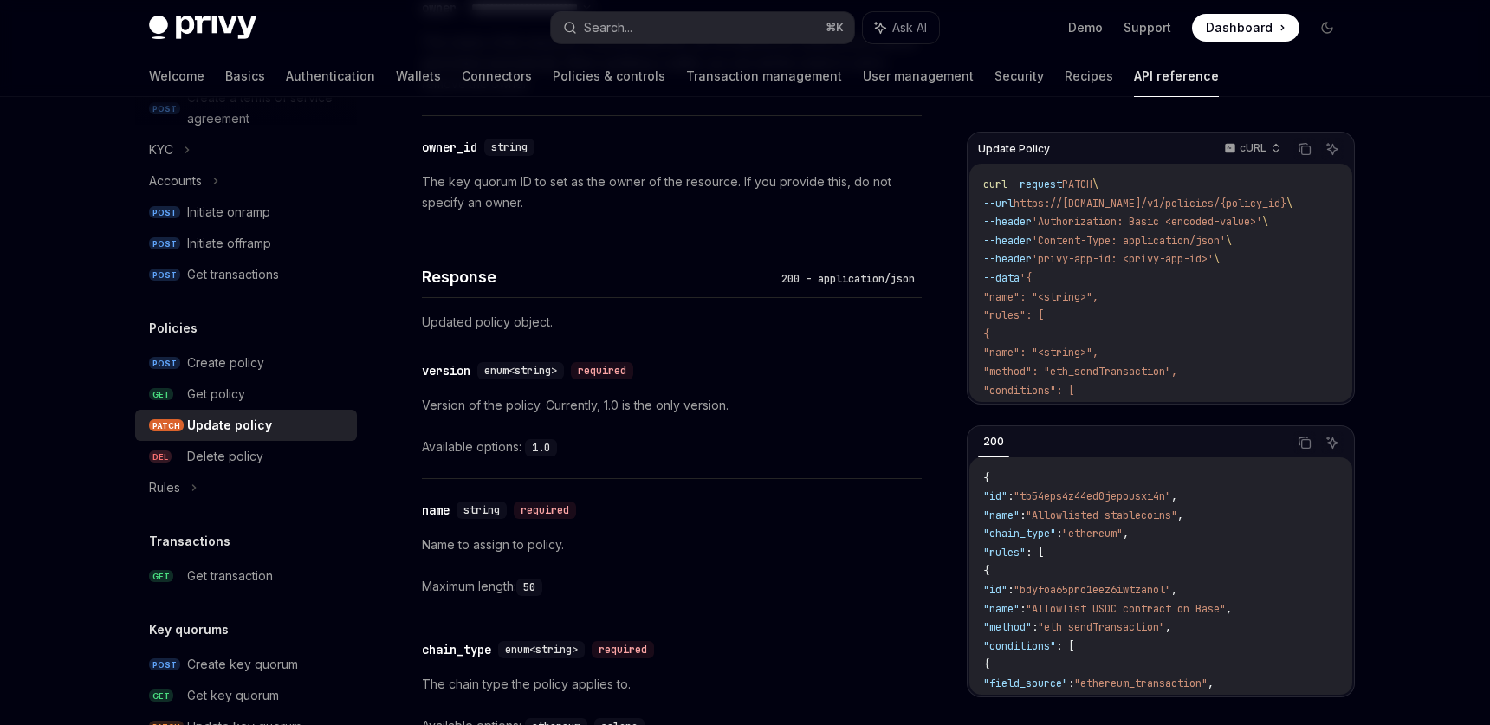
type textarea "*"
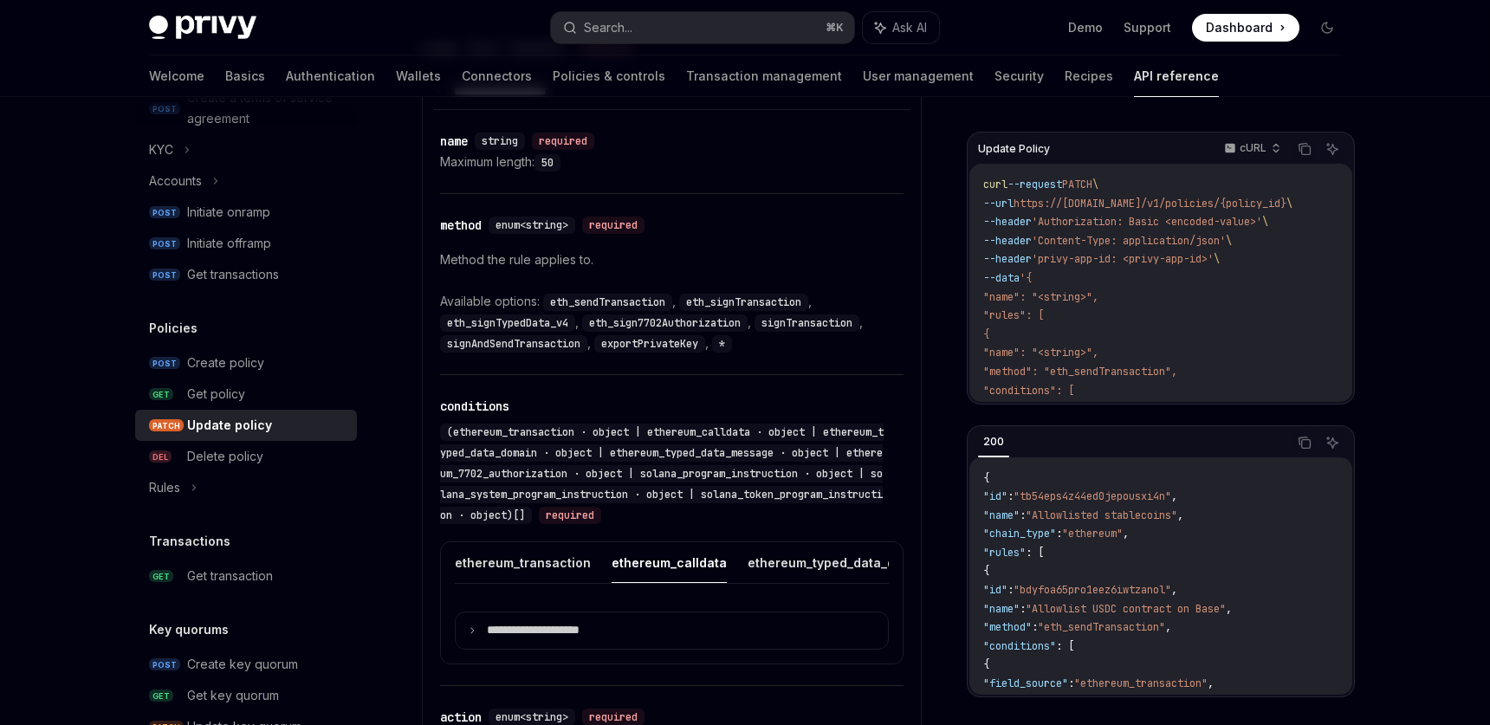
scroll to position [2152, 0]
